Goal: Task Accomplishment & Management: Manage account settings

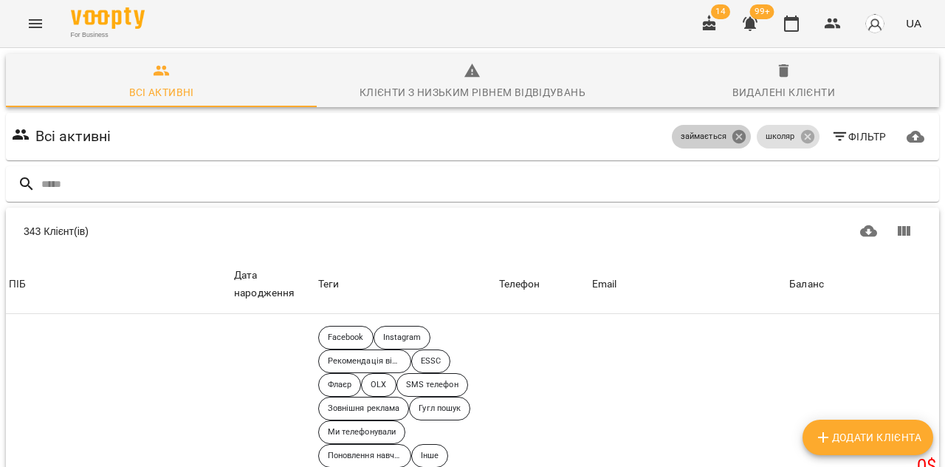
click at [741, 138] on icon at bounding box center [739, 136] width 16 height 16
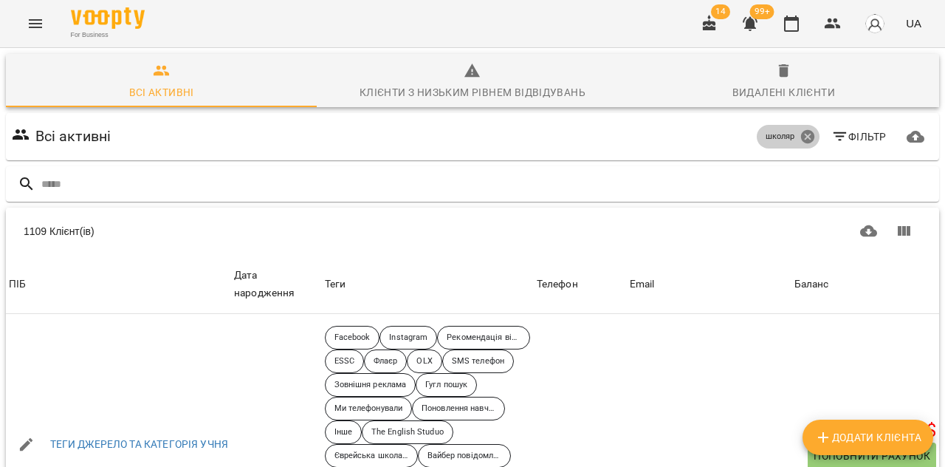
click at [806, 141] on icon at bounding box center [806, 136] width 13 height 13
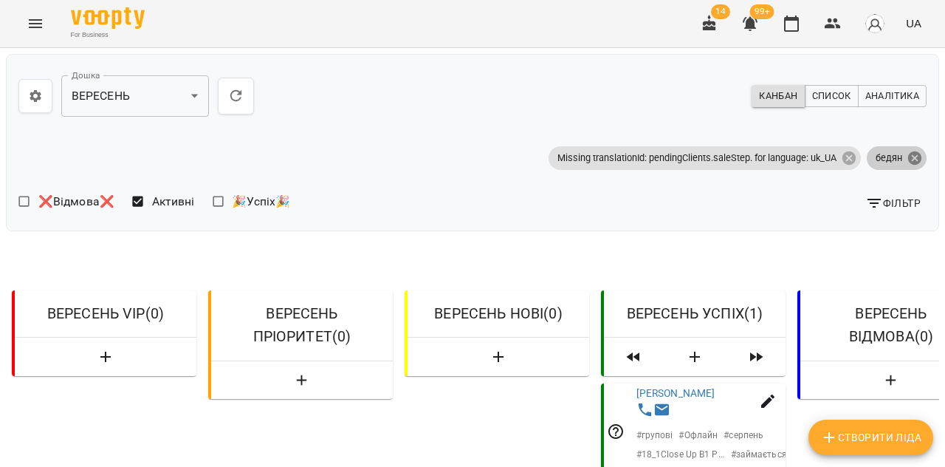
click at [916, 157] on icon at bounding box center [914, 157] width 13 height 13
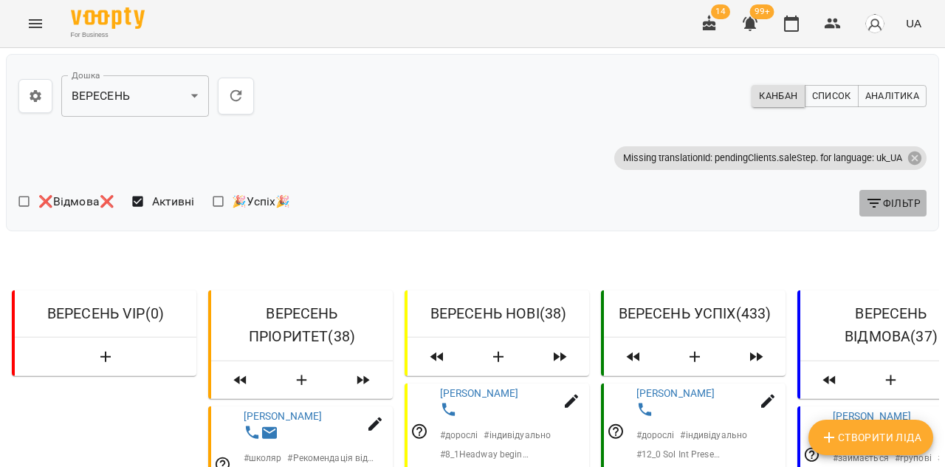
click at [891, 202] on span "Фільтр" at bounding box center [892, 203] width 55 height 18
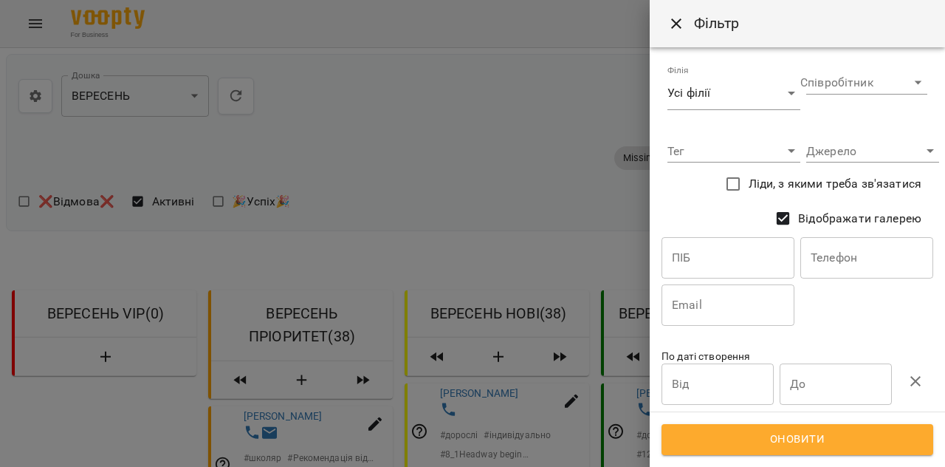
click at [689, 261] on input "text" at bounding box center [728, 257] width 133 height 41
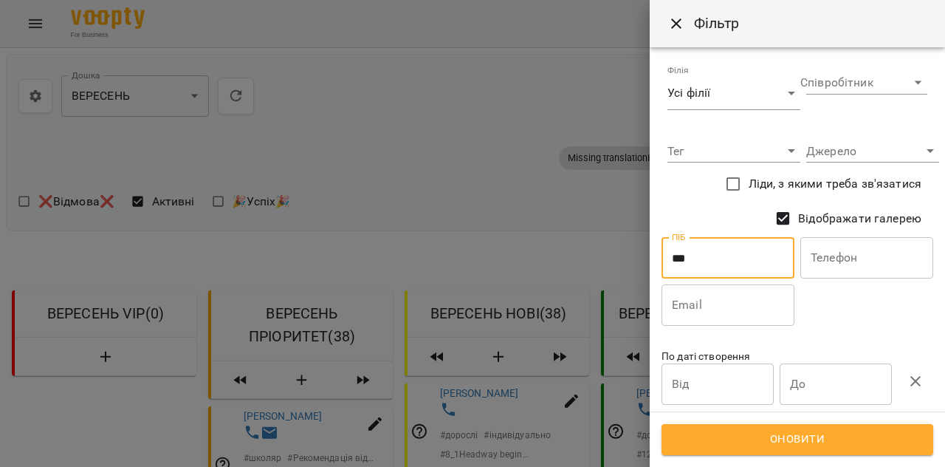
type input "***"
click at [713, 445] on span "Оновити" at bounding box center [797, 439] width 239 height 19
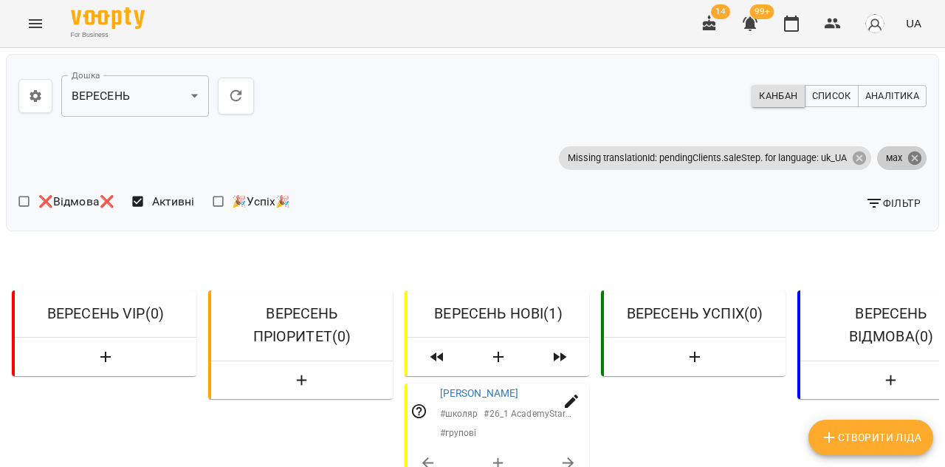
click at [910, 156] on icon at bounding box center [914, 157] width 13 height 13
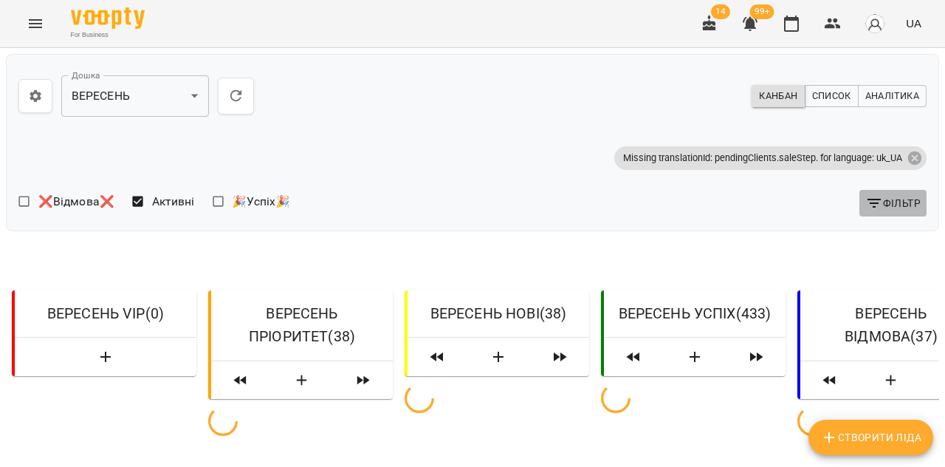
click at [879, 199] on icon "button" at bounding box center [874, 203] width 13 height 9
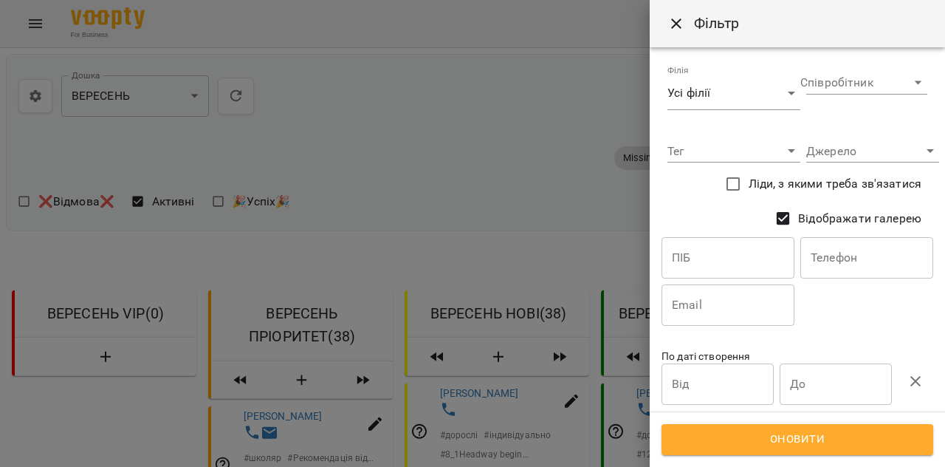
click at [707, 251] on input "text" at bounding box center [728, 257] width 133 height 41
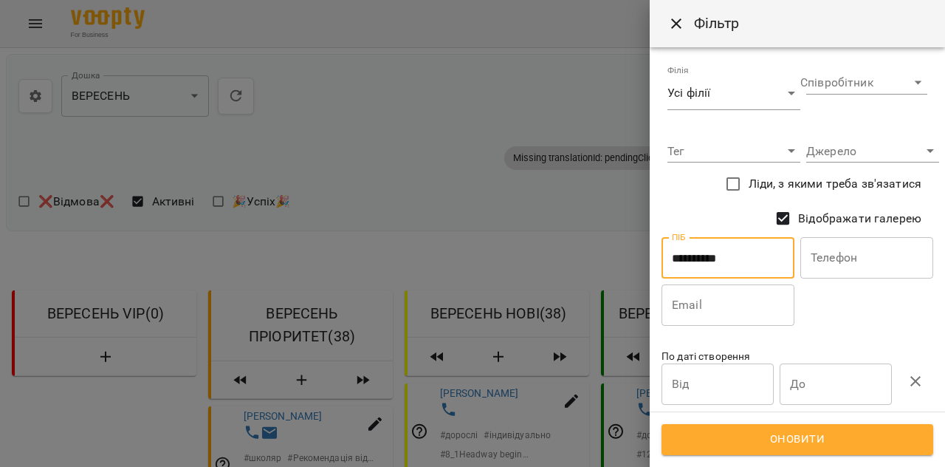
type input "**********"
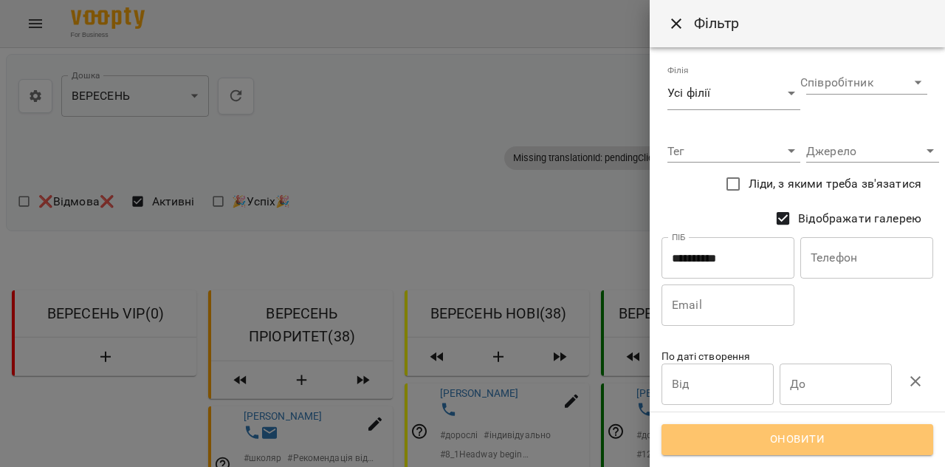
click at [809, 454] on button "Оновити" at bounding box center [798, 439] width 272 height 31
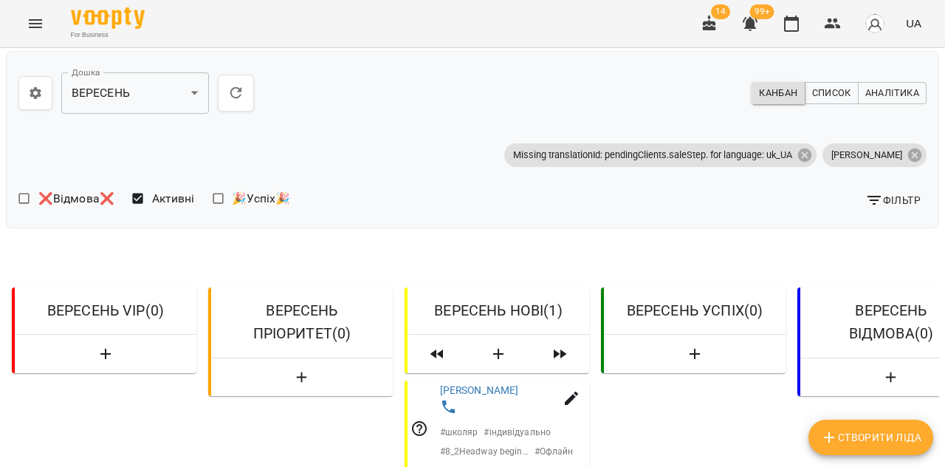
scroll to position [216, 0]
